Goal: Task Accomplishment & Management: Manage account settings

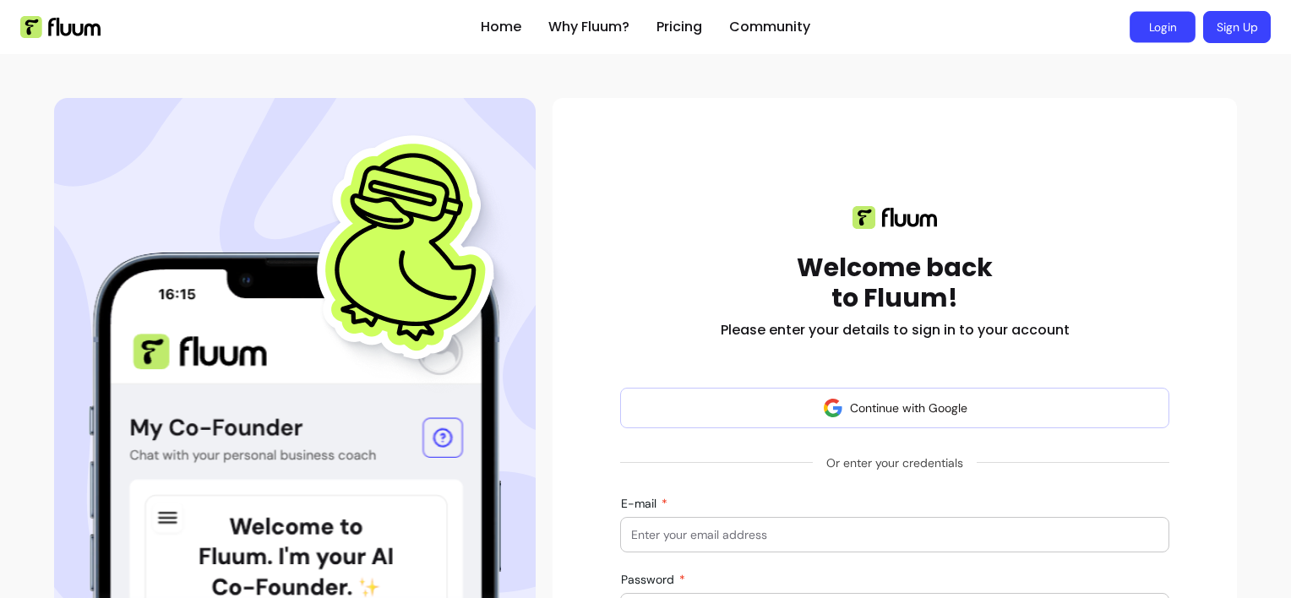
click at [1143, 35] on link "Login" at bounding box center [1163, 27] width 66 height 31
click at [804, 532] on input "E-mail" at bounding box center [894, 534] width 527 height 17
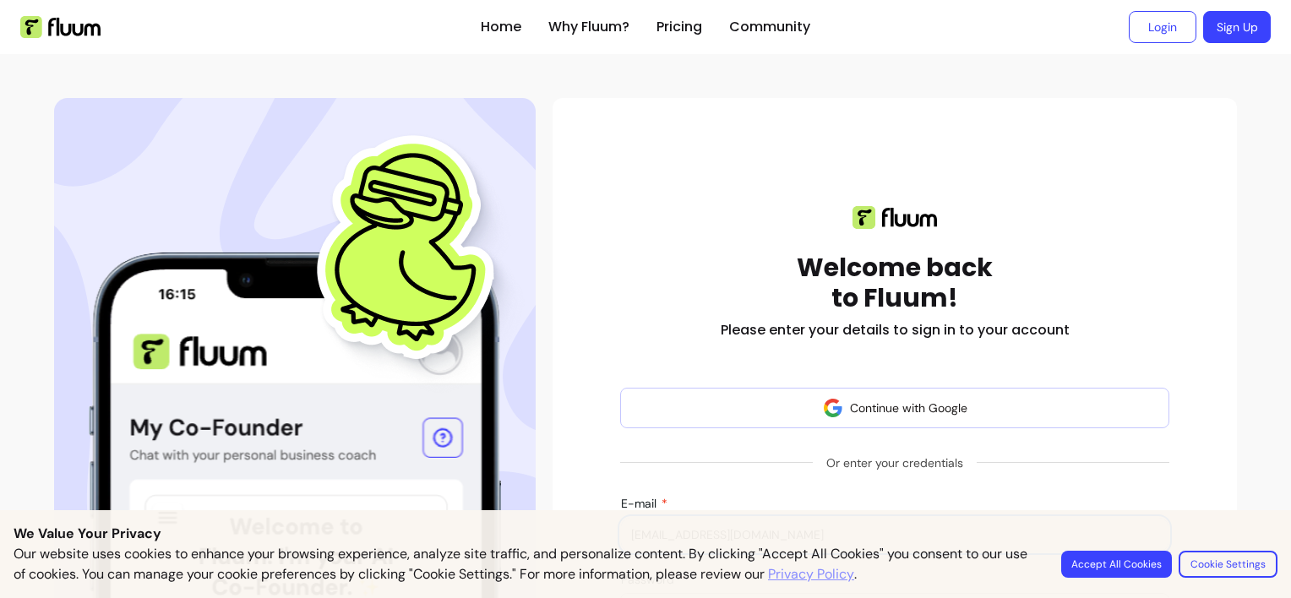
type input "Discoverystudioireland@gmail.com"
click at [1097, 554] on button "Accept All Cookies" at bounding box center [1116, 564] width 107 height 26
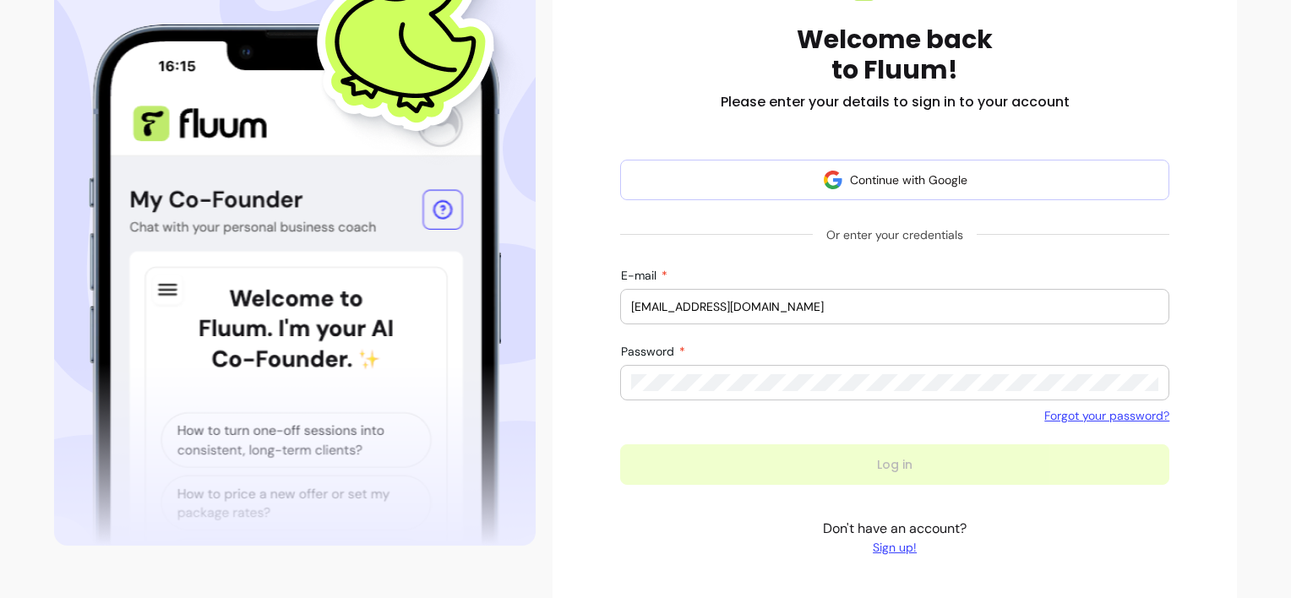
scroll to position [235, 0]
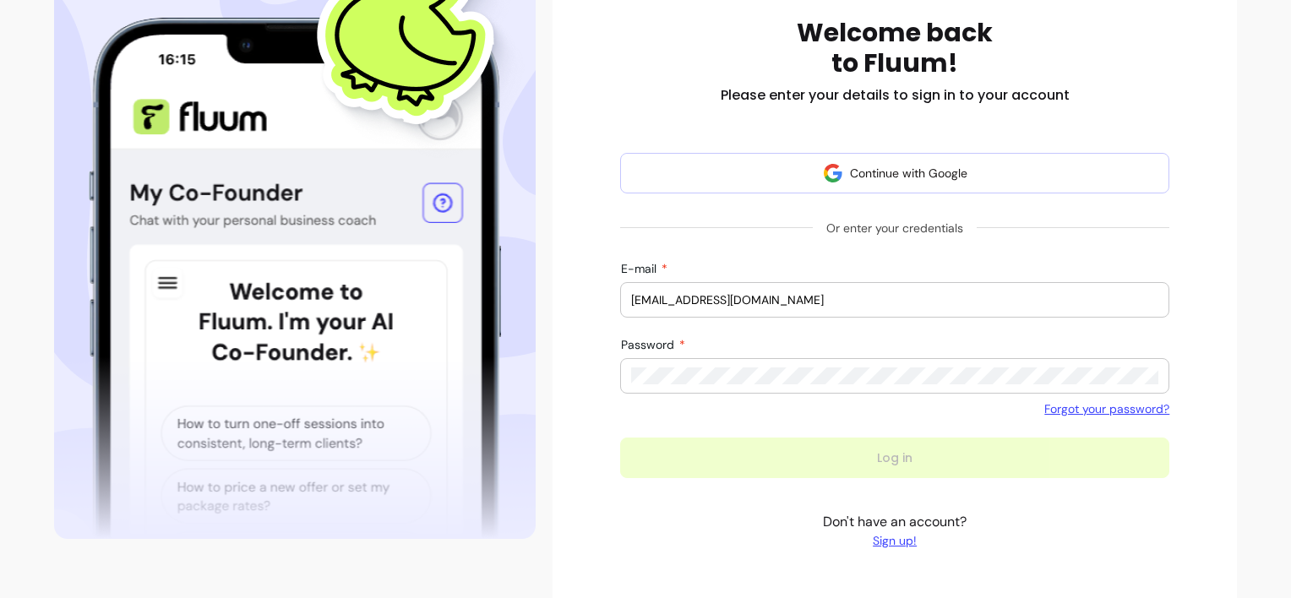
click at [782, 304] on input "Discoverystudioireland@gmail.com" at bounding box center [894, 299] width 527 height 17
drag, startPoint x: 843, startPoint y: 297, endPoint x: 586, endPoint y: 303, distance: 257.8
click at [586, 303] on div "Welcome back to Fluum! Please enter your details to sign in to your account Con…" at bounding box center [894, 250] width 657 height 612
type input "Allkindsofmindsartsarah@gmail.com"
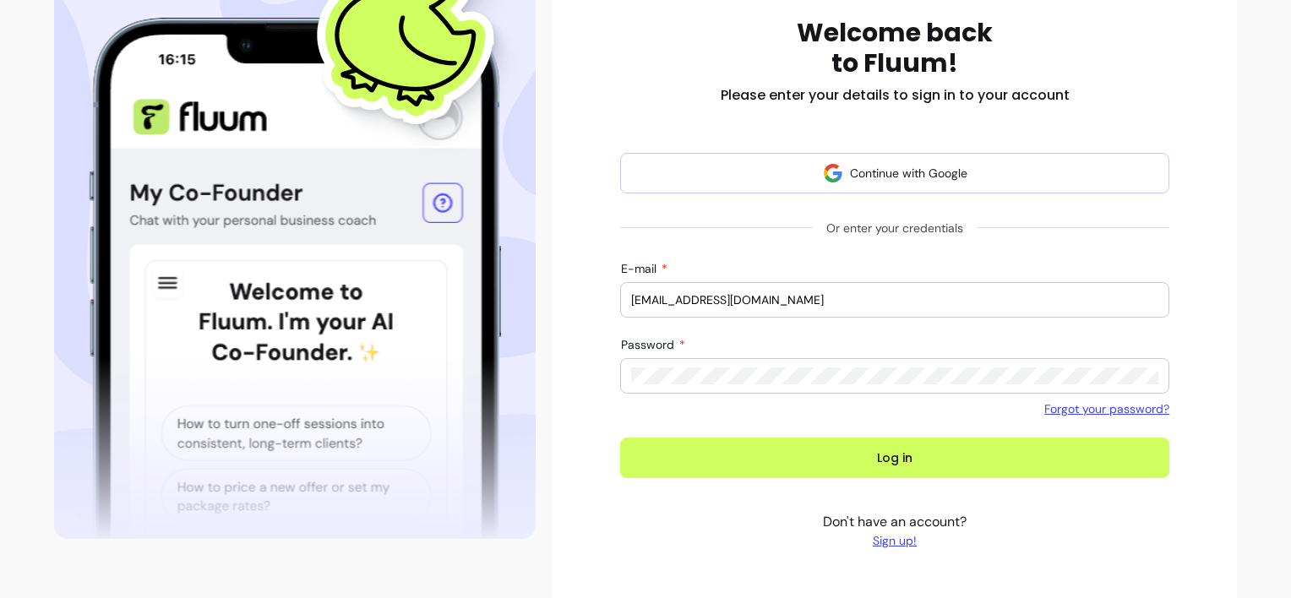
click at [620, 438] on button "Log in" at bounding box center [894, 458] width 549 height 41
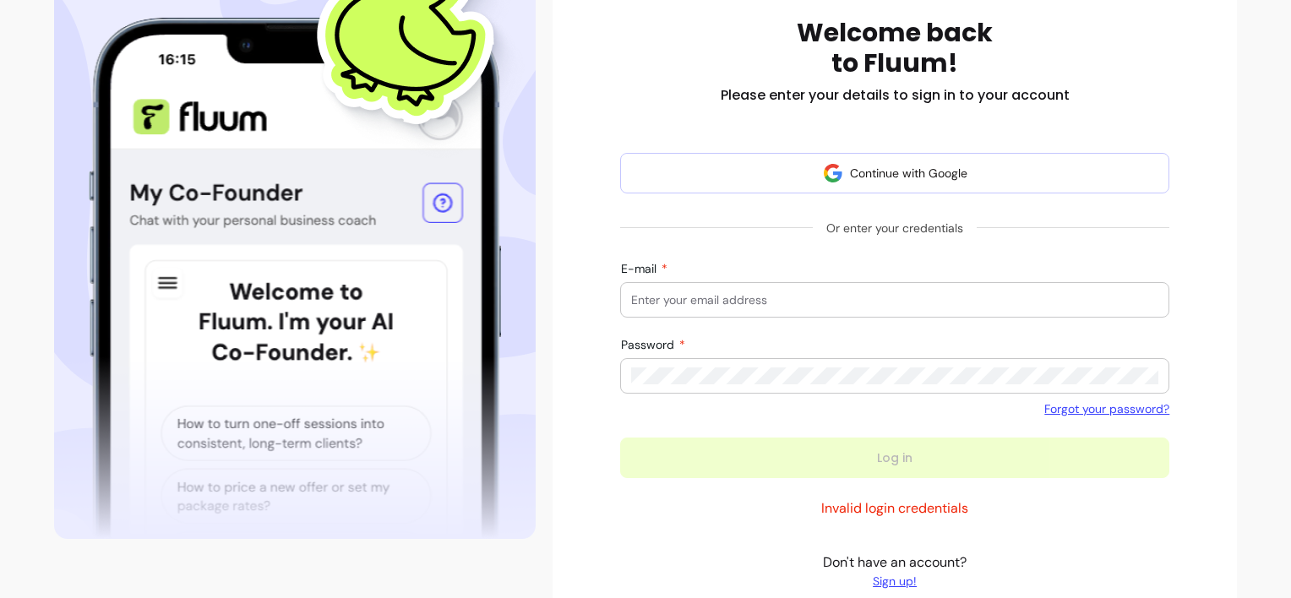
scroll to position [179, 0]
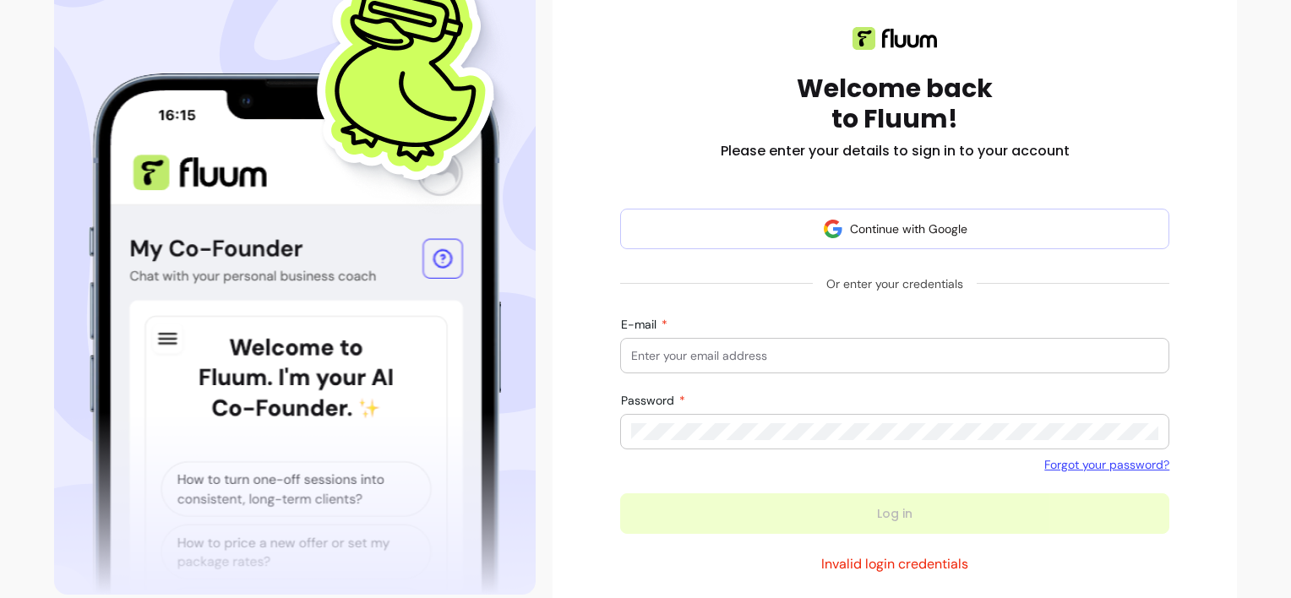
click at [662, 362] on input "E-mail" at bounding box center [894, 355] width 527 height 17
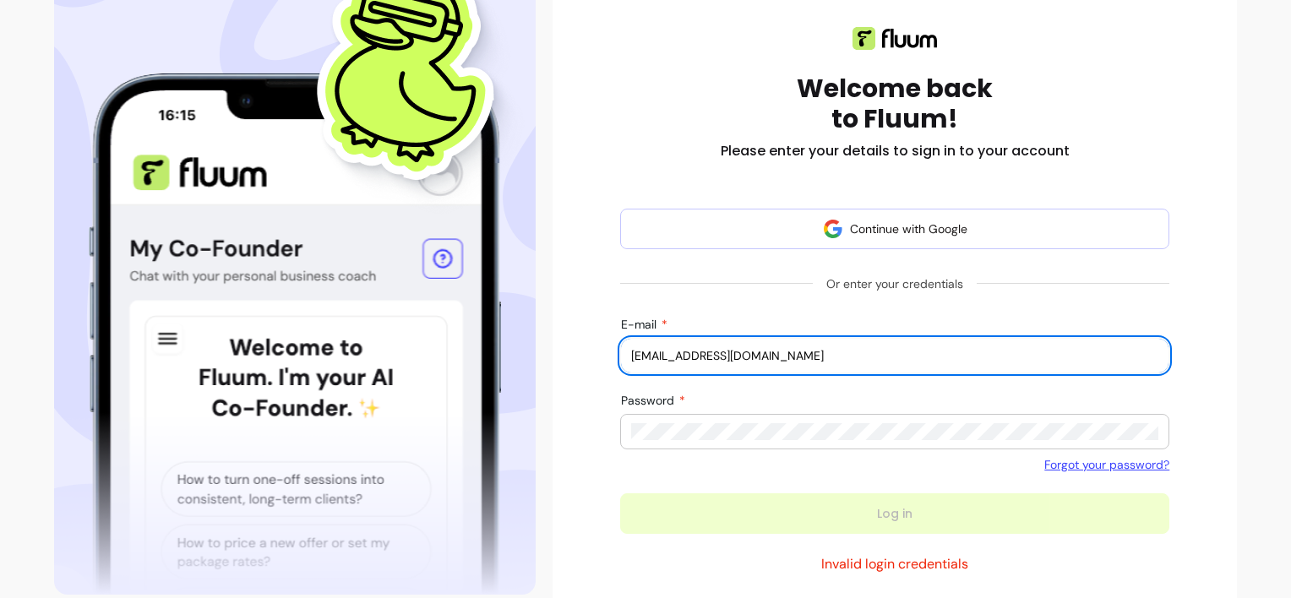
type input "Discoverystudioireland@gmail.com"
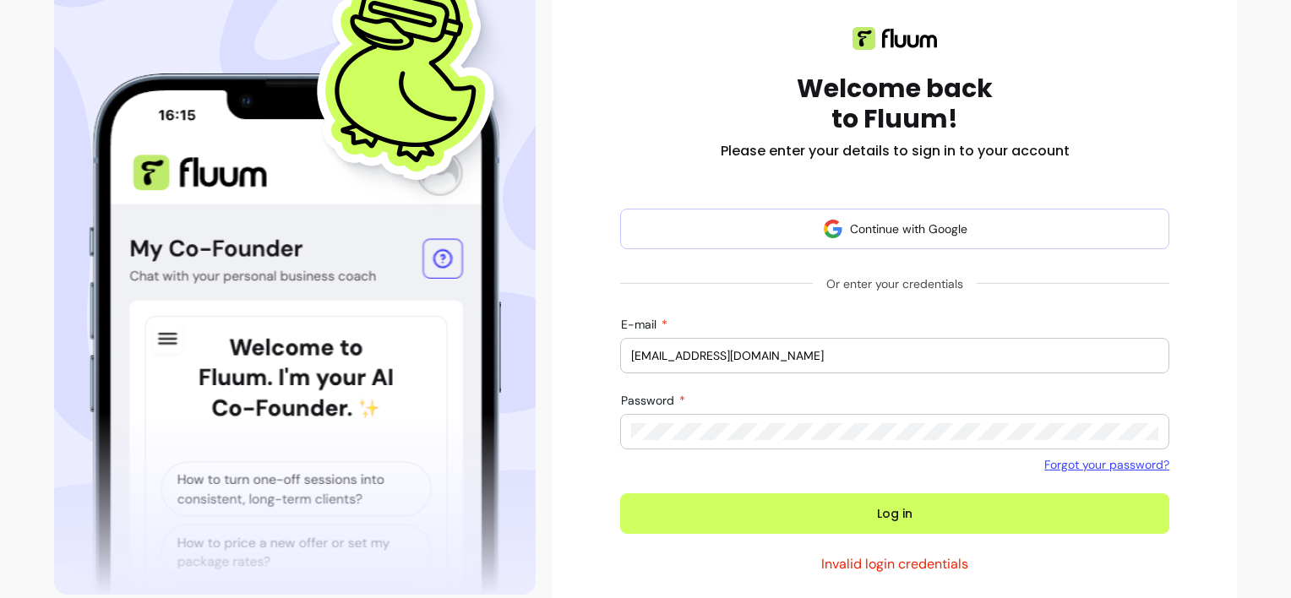
click at [742, 352] on input "Discoverystudioireland@gmail.com" at bounding box center [894, 355] width 527 height 17
drag, startPoint x: 818, startPoint y: 355, endPoint x: 599, endPoint y: 362, distance: 218.9
click at [599, 362] on div "Welcome back to Fluum! Please enter your details to sign in to your account Con…" at bounding box center [894, 326] width 657 height 652
type input "Allkindsofmindsartsarah@gmail.com"
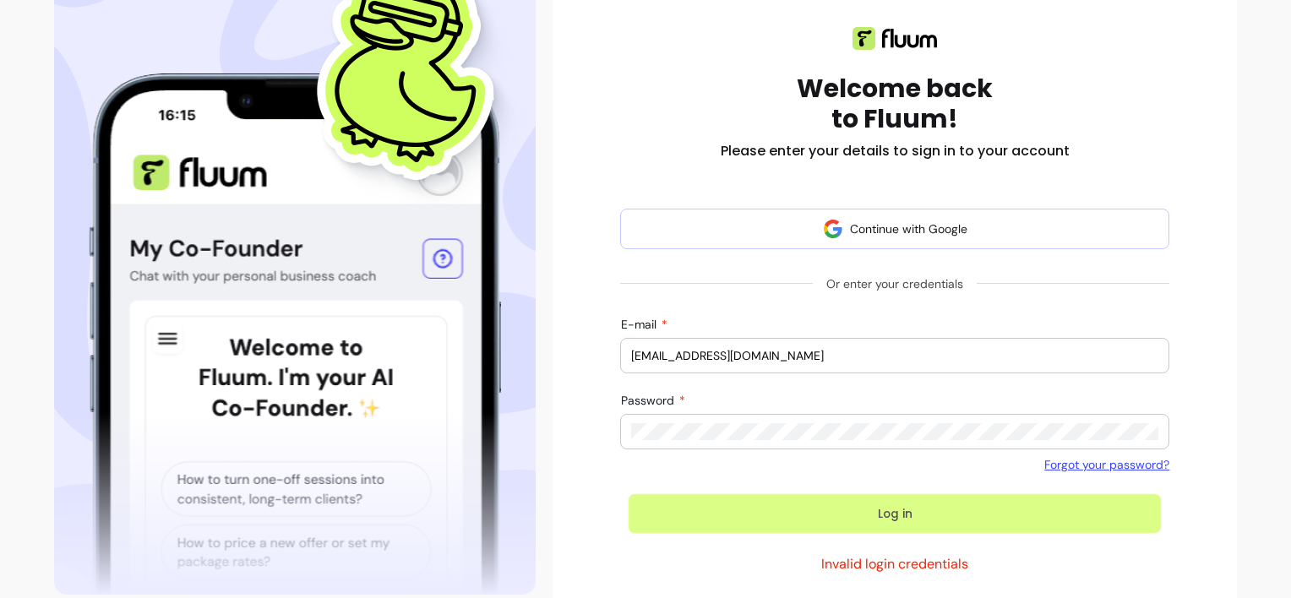
click at [716, 502] on button "Log in" at bounding box center [895, 514] width 533 height 40
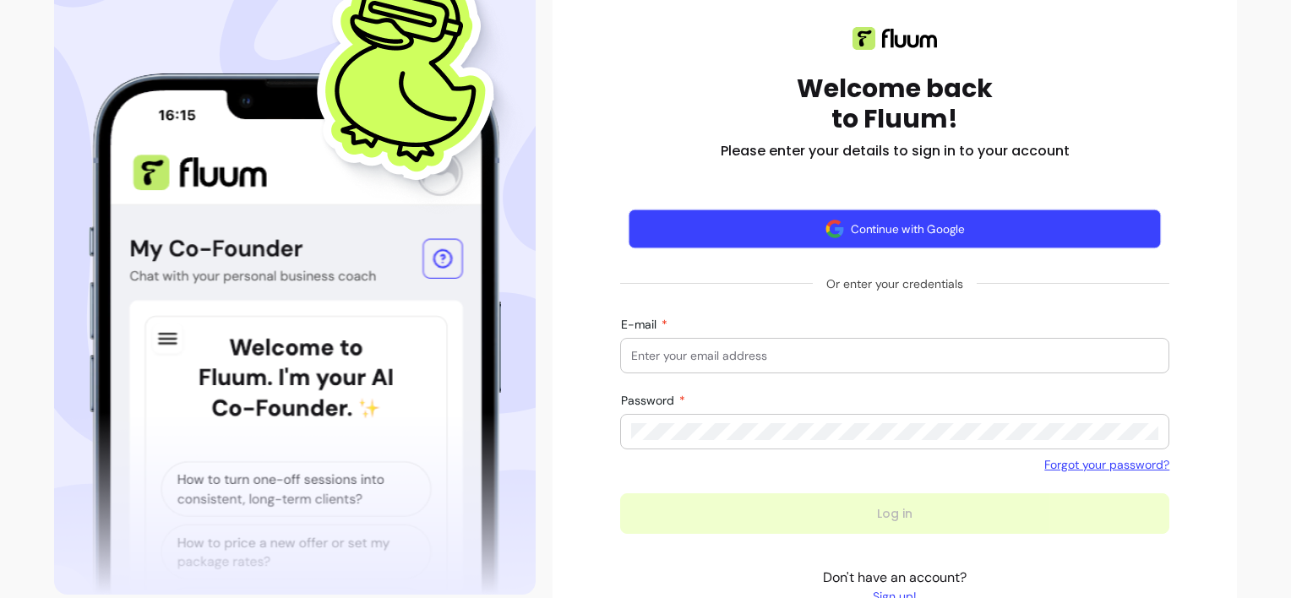
click at [786, 215] on button "Continue with Google" at bounding box center [895, 230] width 533 height 40
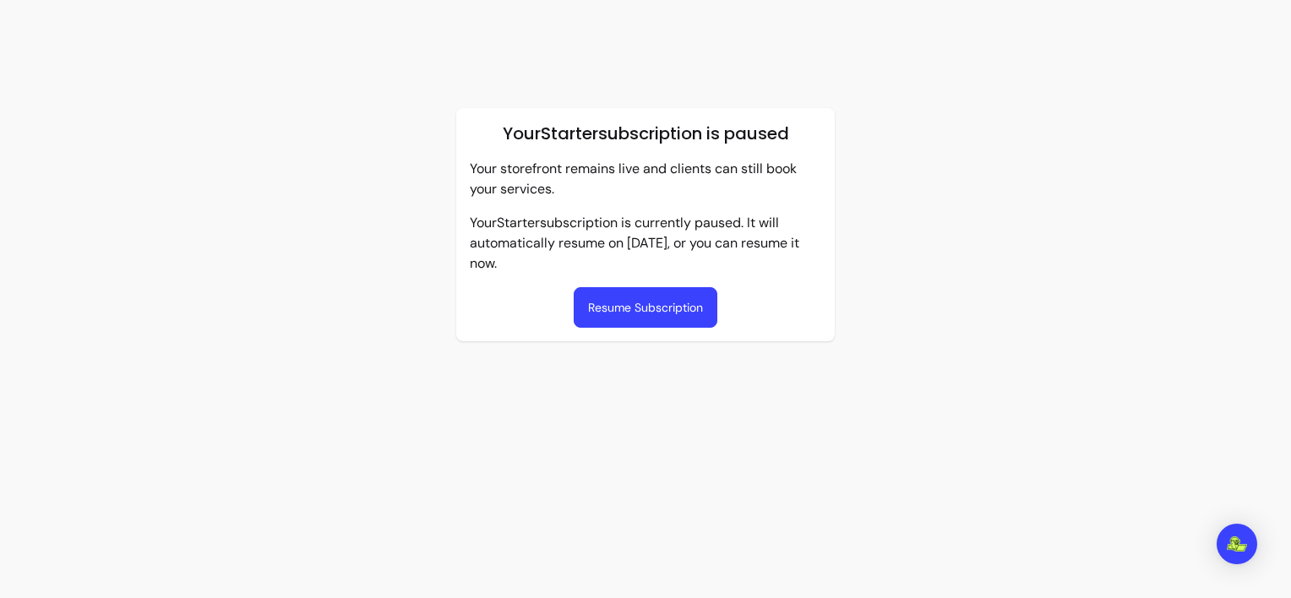
click at [990, 382] on div "Your Starter subscription is paused Your storefront remains live and clients ca…" at bounding box center [645, 299] width 1291 height 598
